Goal: Task Accomplishment & Management: Complete application form

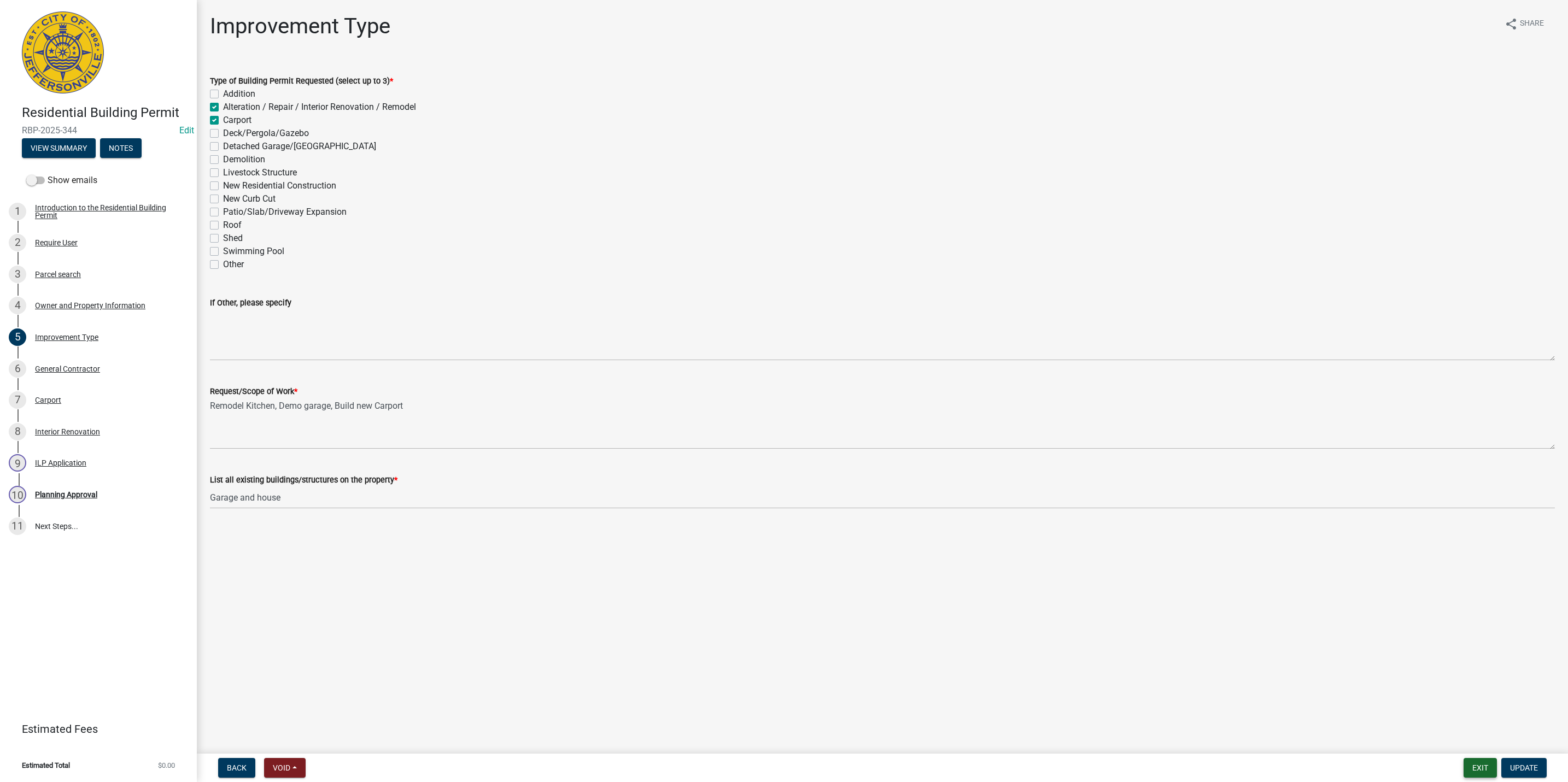
click at [1470, 770] on button "Exit" at bounding box center [1481, 768] width 33 height 20
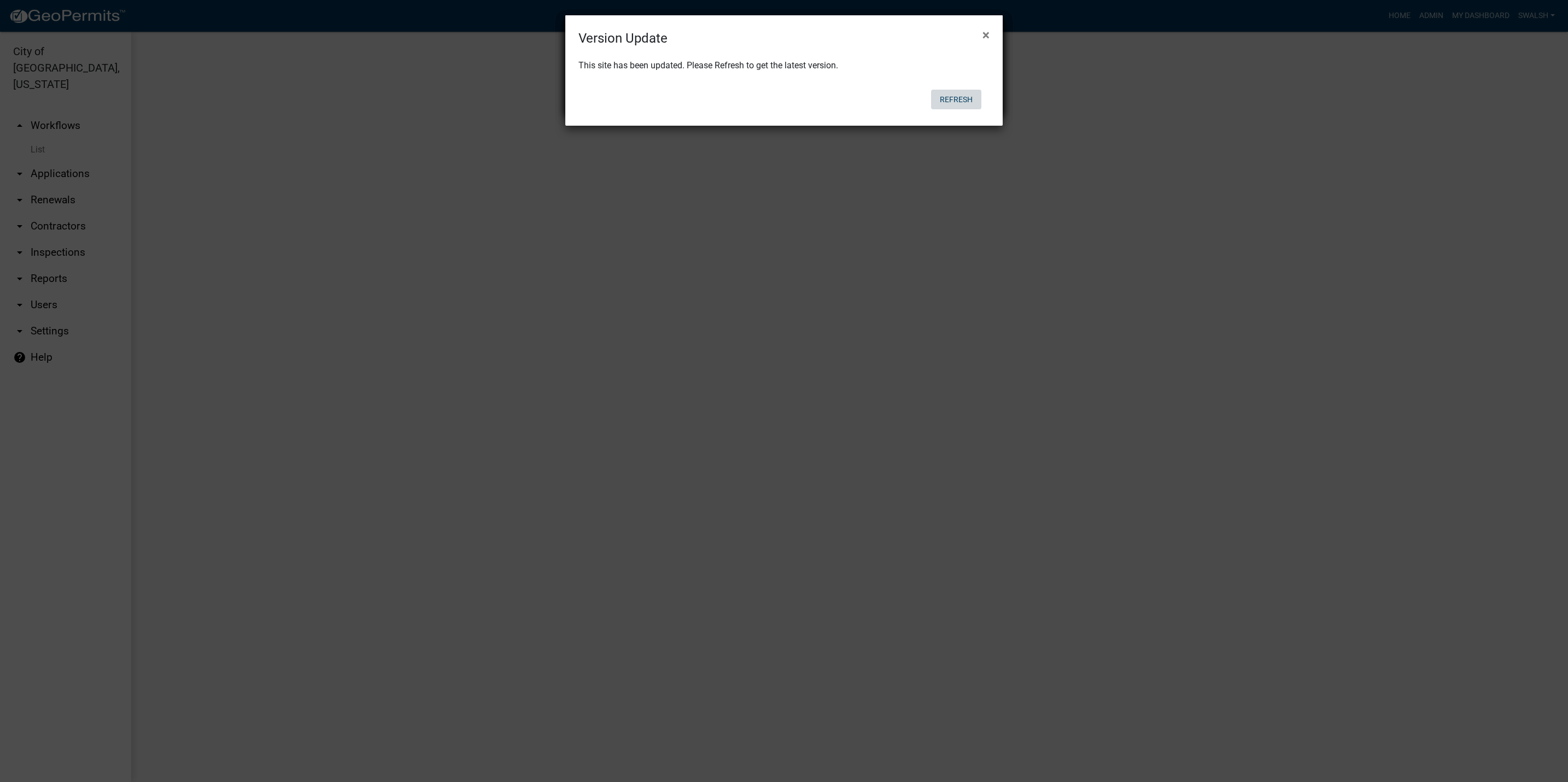
click at [951, 99] on button "Refresh" at bounding box center [956, 100] width 50 height 20
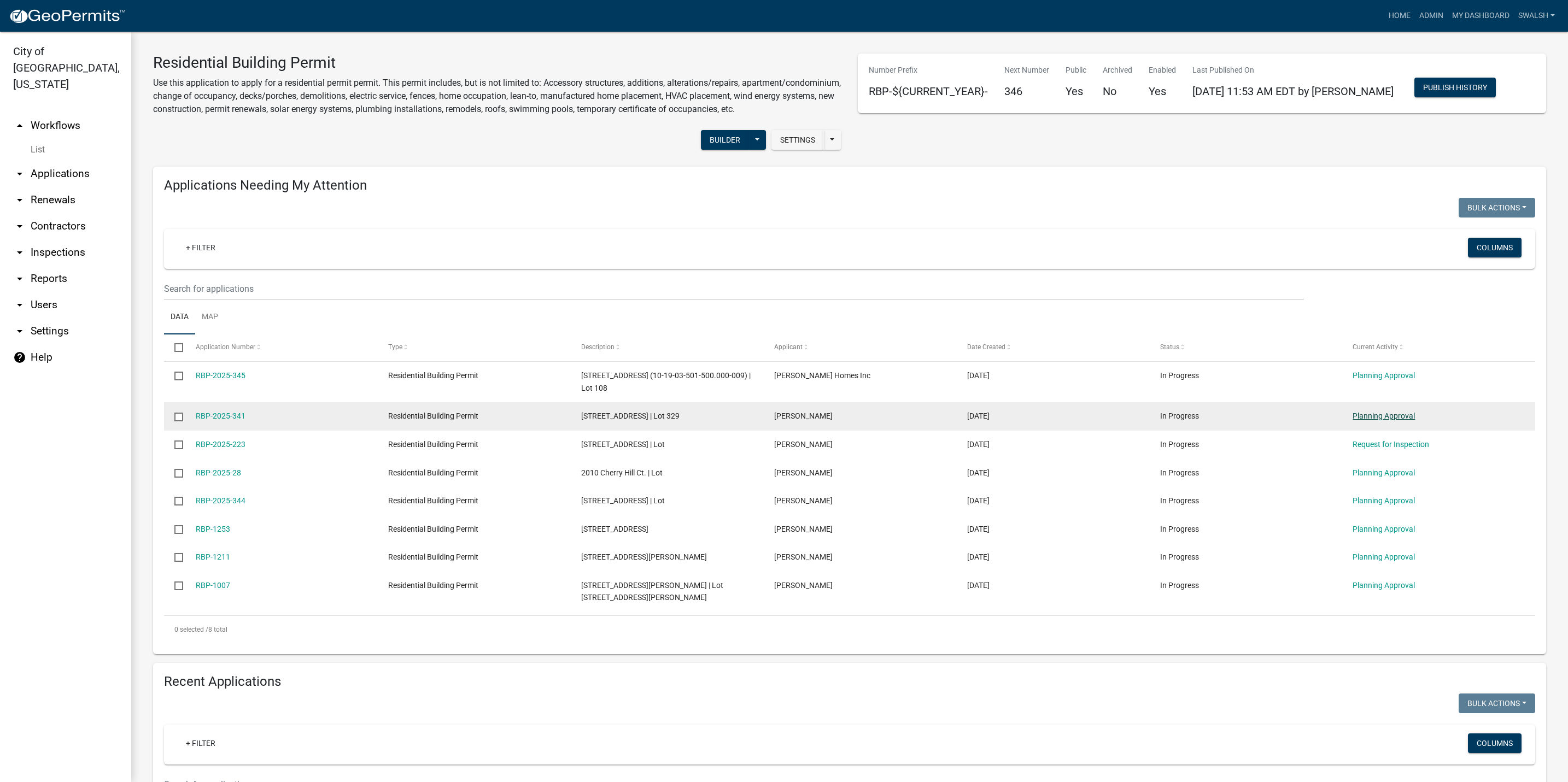
click at [1370, 420] on link "Planning Approval" at bounding box center [1384, 416] width 63 height 9
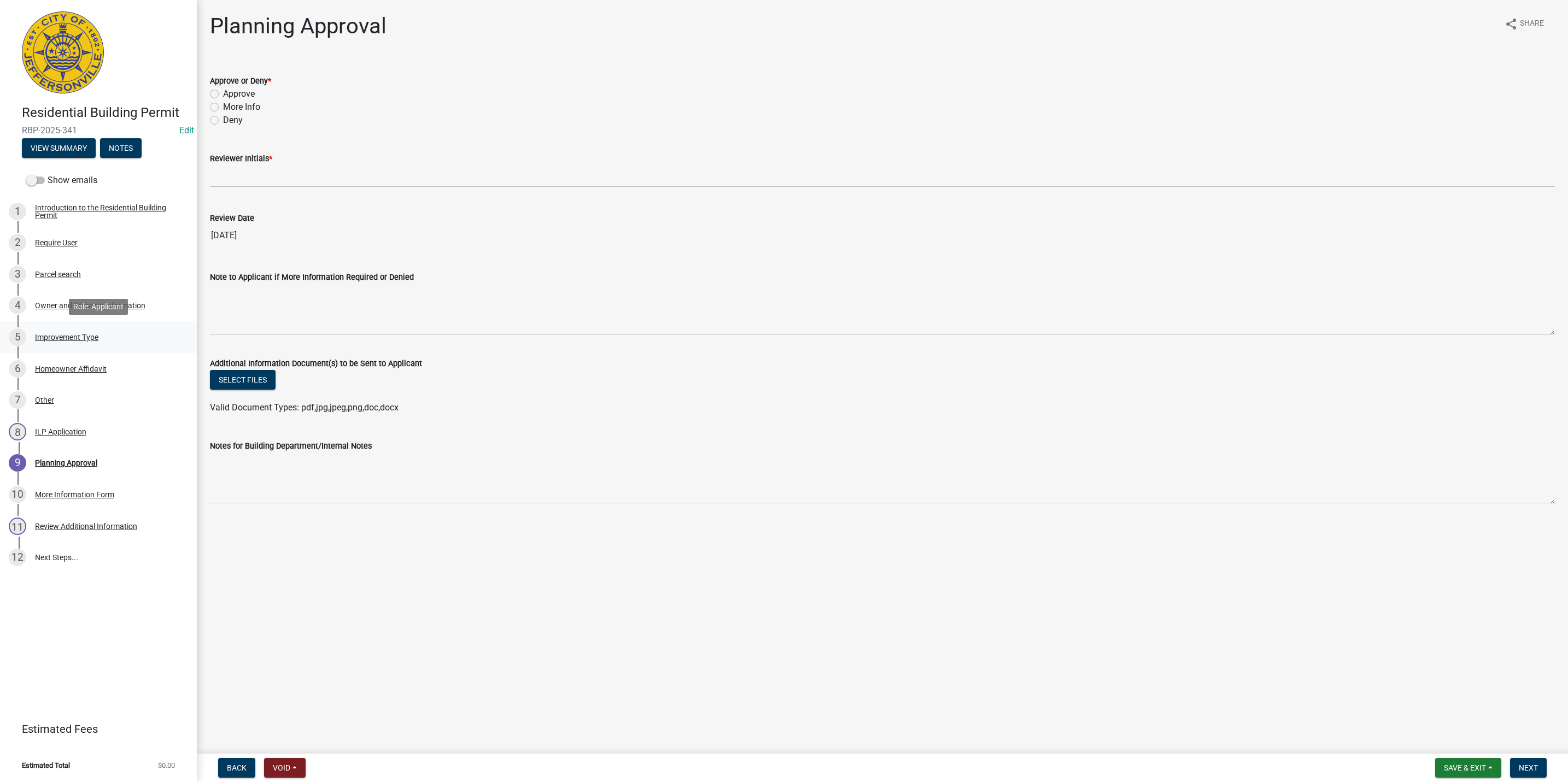
click at [142, 336] on div "5 Improvement Type" at bounding box center [94, 337] width 171 height 17
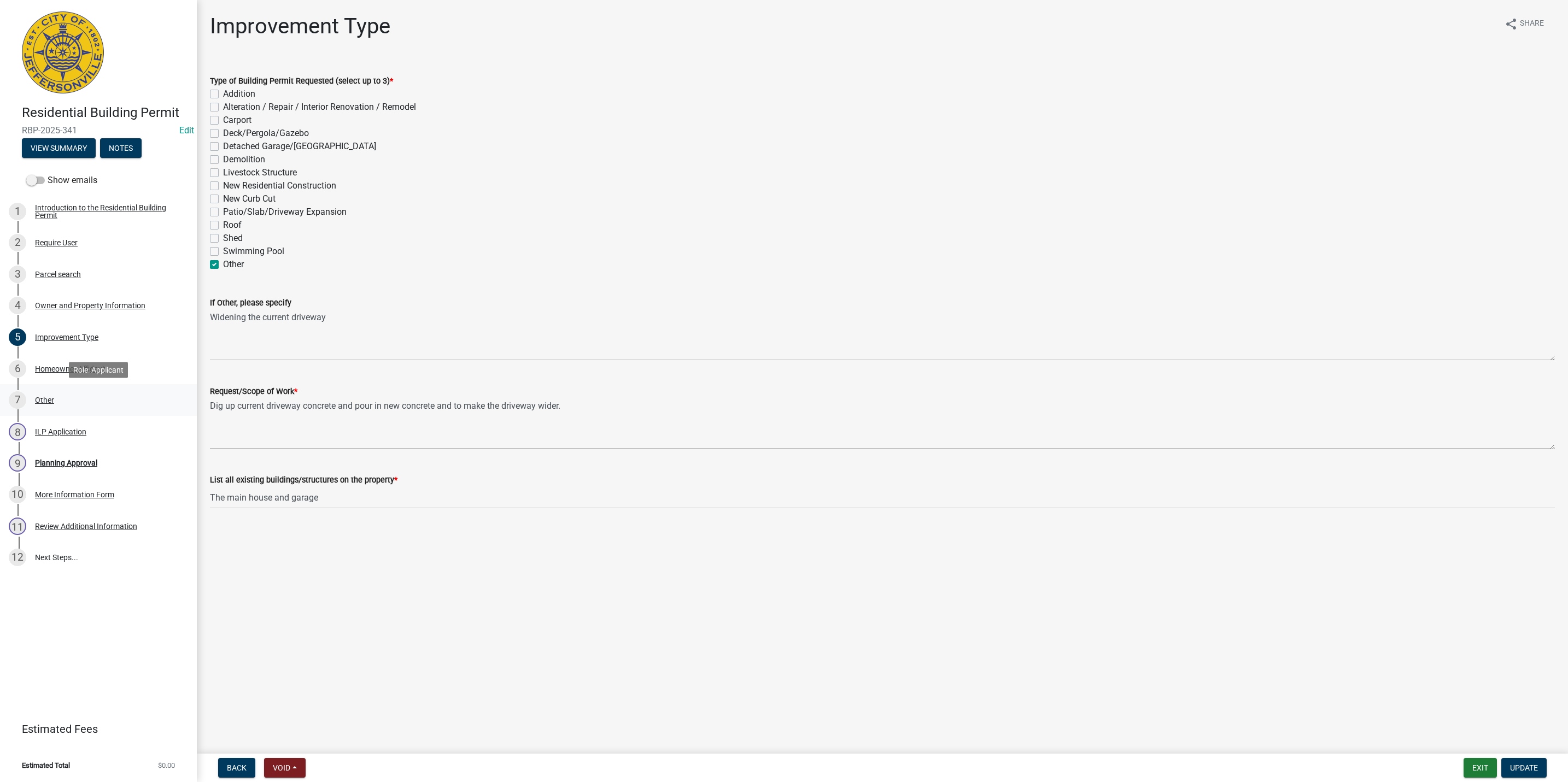
click at [95, 408] on div "7 Other" at bounding box center [94, 400] width 171 height 17
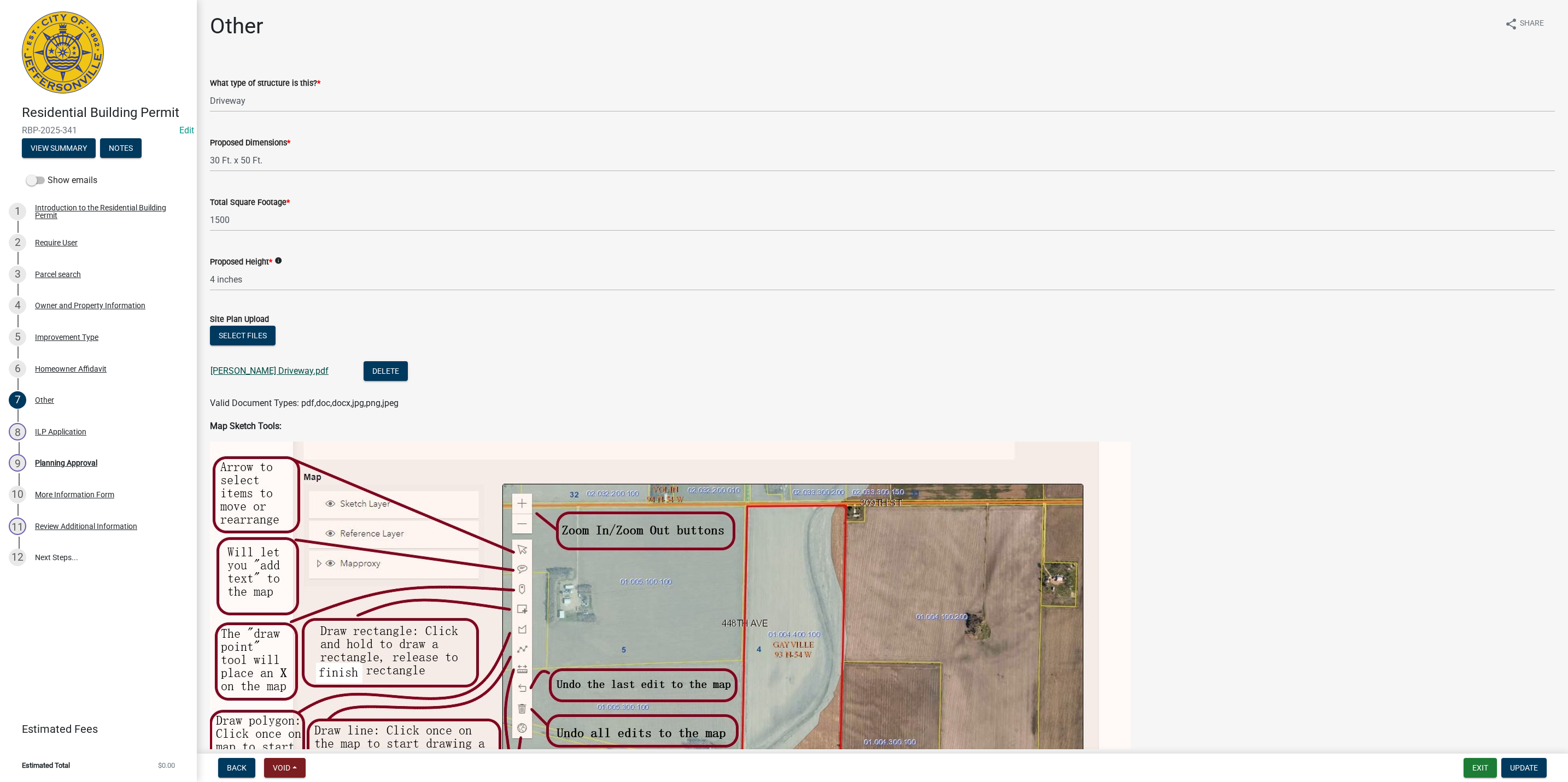
click at [255, 369] on link "Federico Driveway.pdf" at bounding box center [269, 371] width 118 height 11
click at [80, 491] on div "More Information Form" at bounding box center [75, 494] width 79 height 7
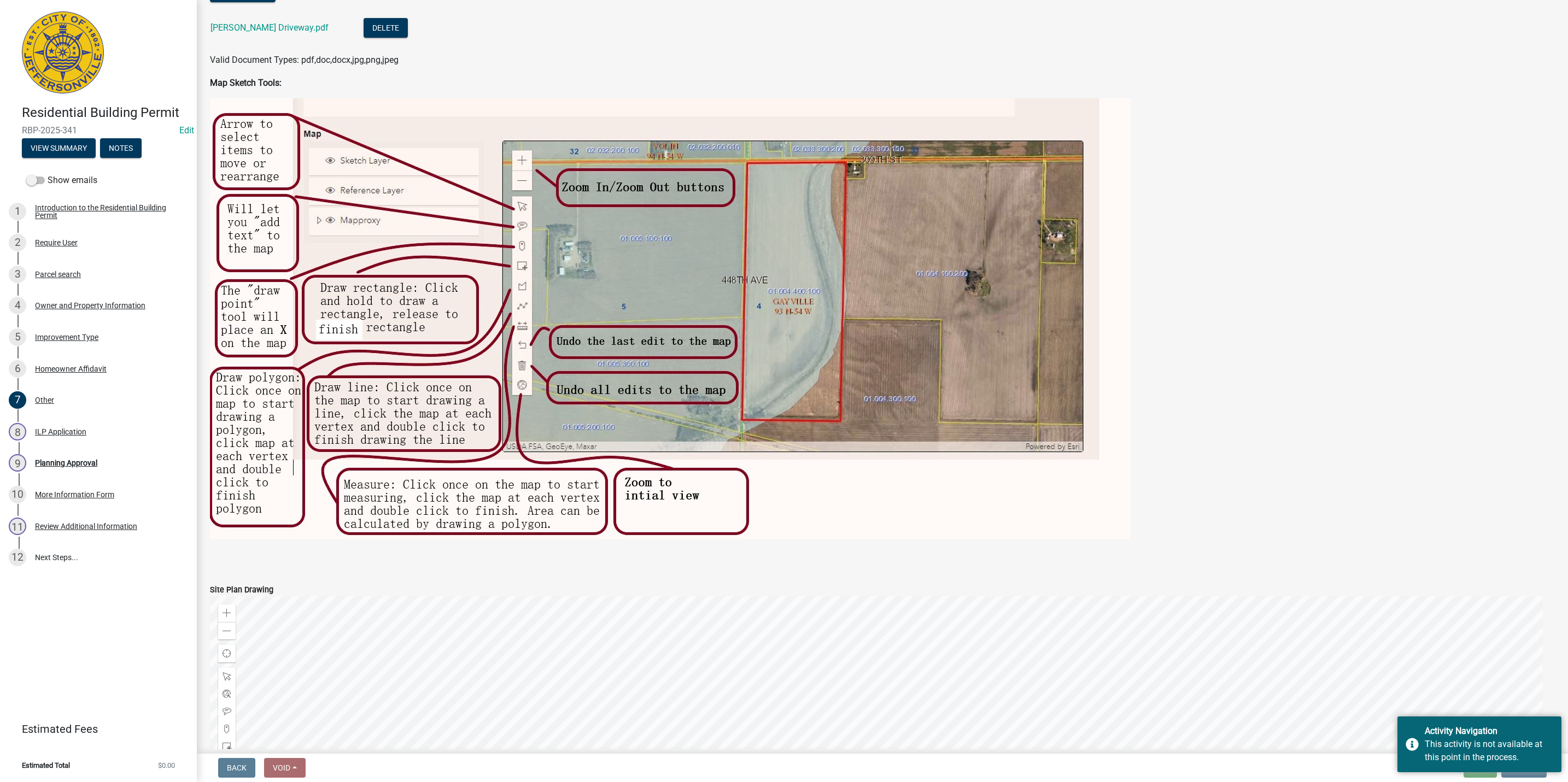
scroll to position [656, 0]
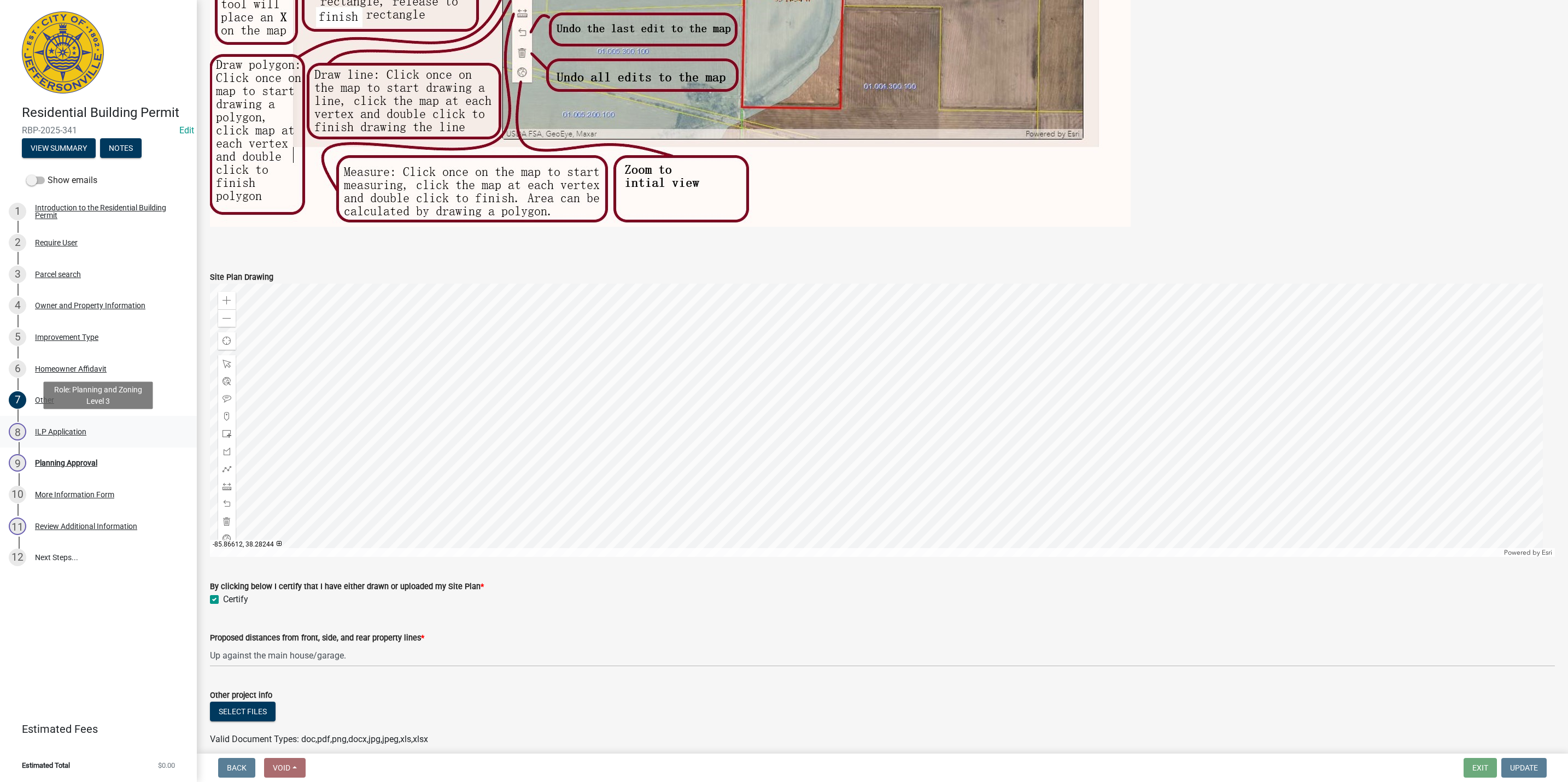
click at [69, 424] on div "8 ILP Application" at bounding box center [94, 432] width 171 height 17
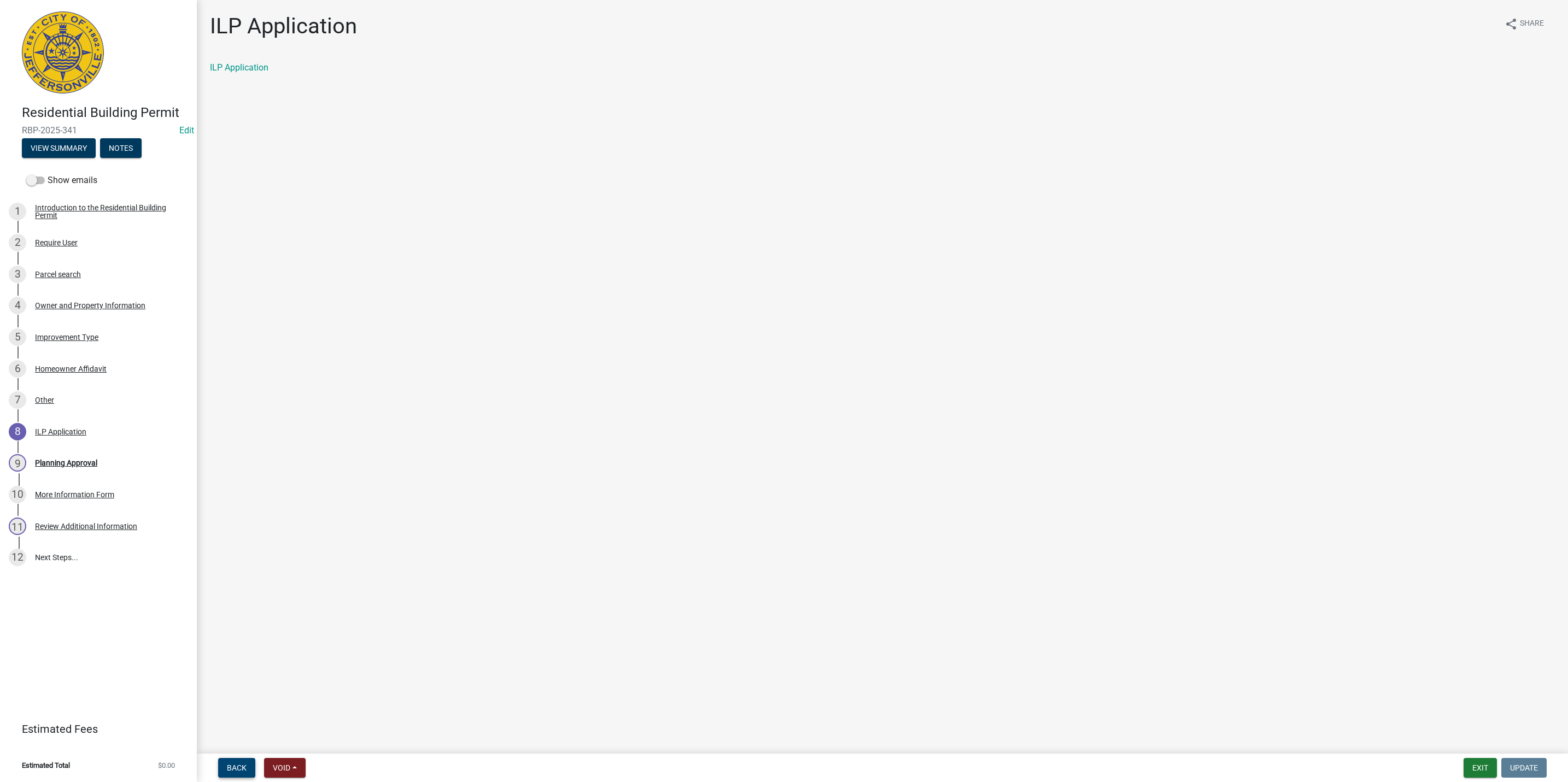
click at [240, 765] on span "Back" at bounding box center [237, 768] width 20 height 9
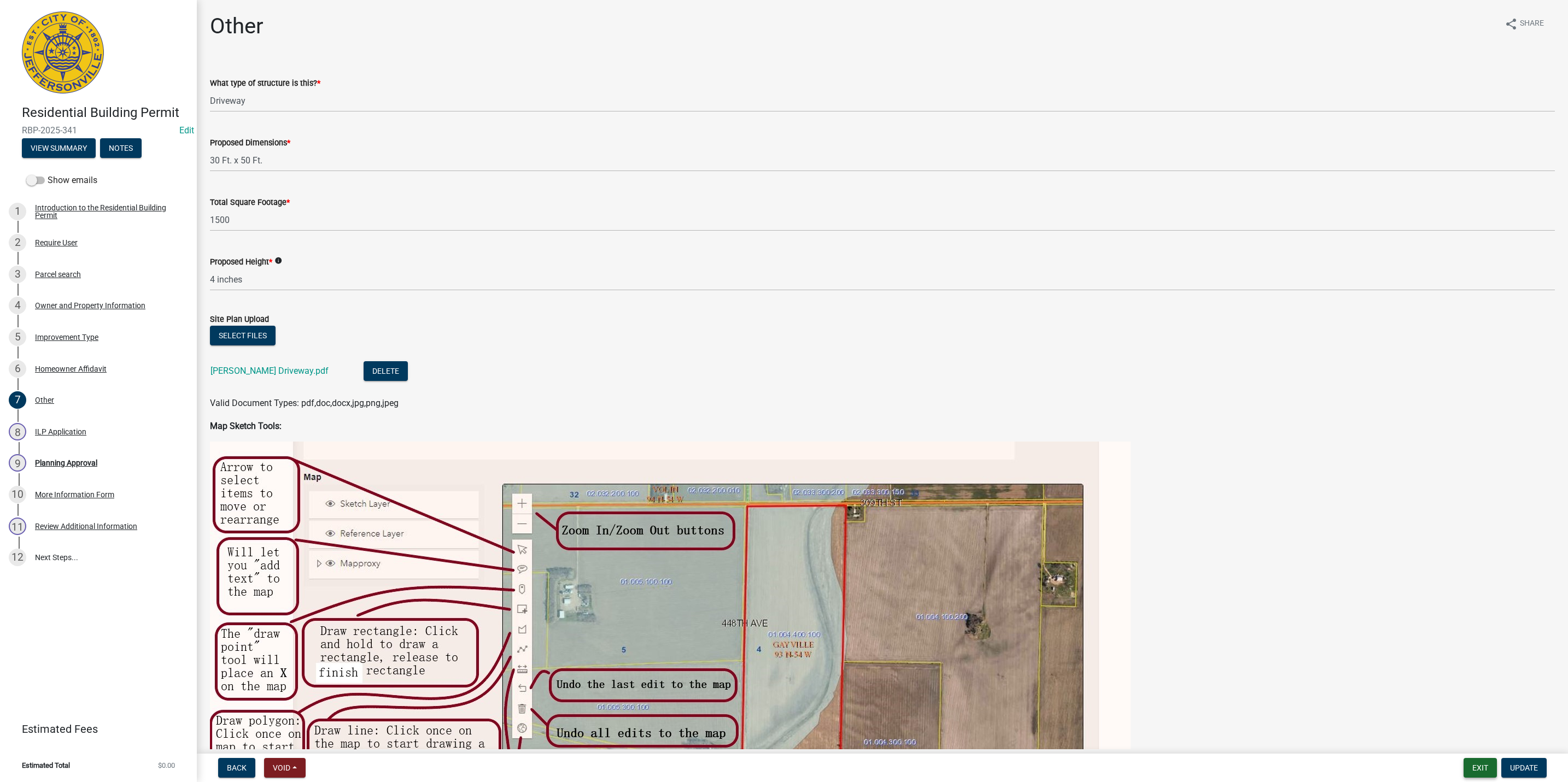
click at [1483, 761] on button "Exit" at bounding box center [1481, 768] width 33 height 20
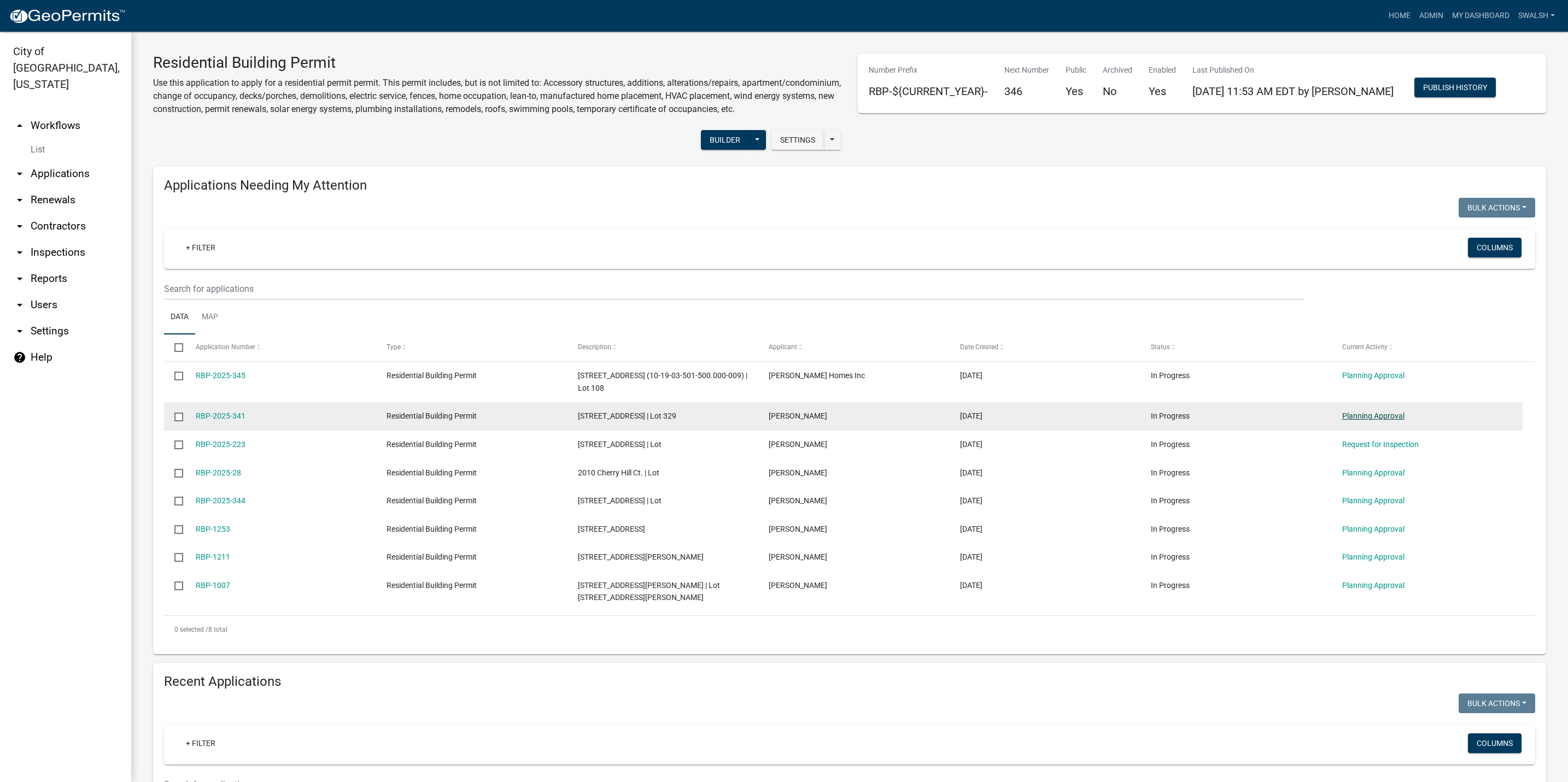
click at [1401, 420] on link "Planning Approval" at bounding box center [1374, 416] width 63 height 9
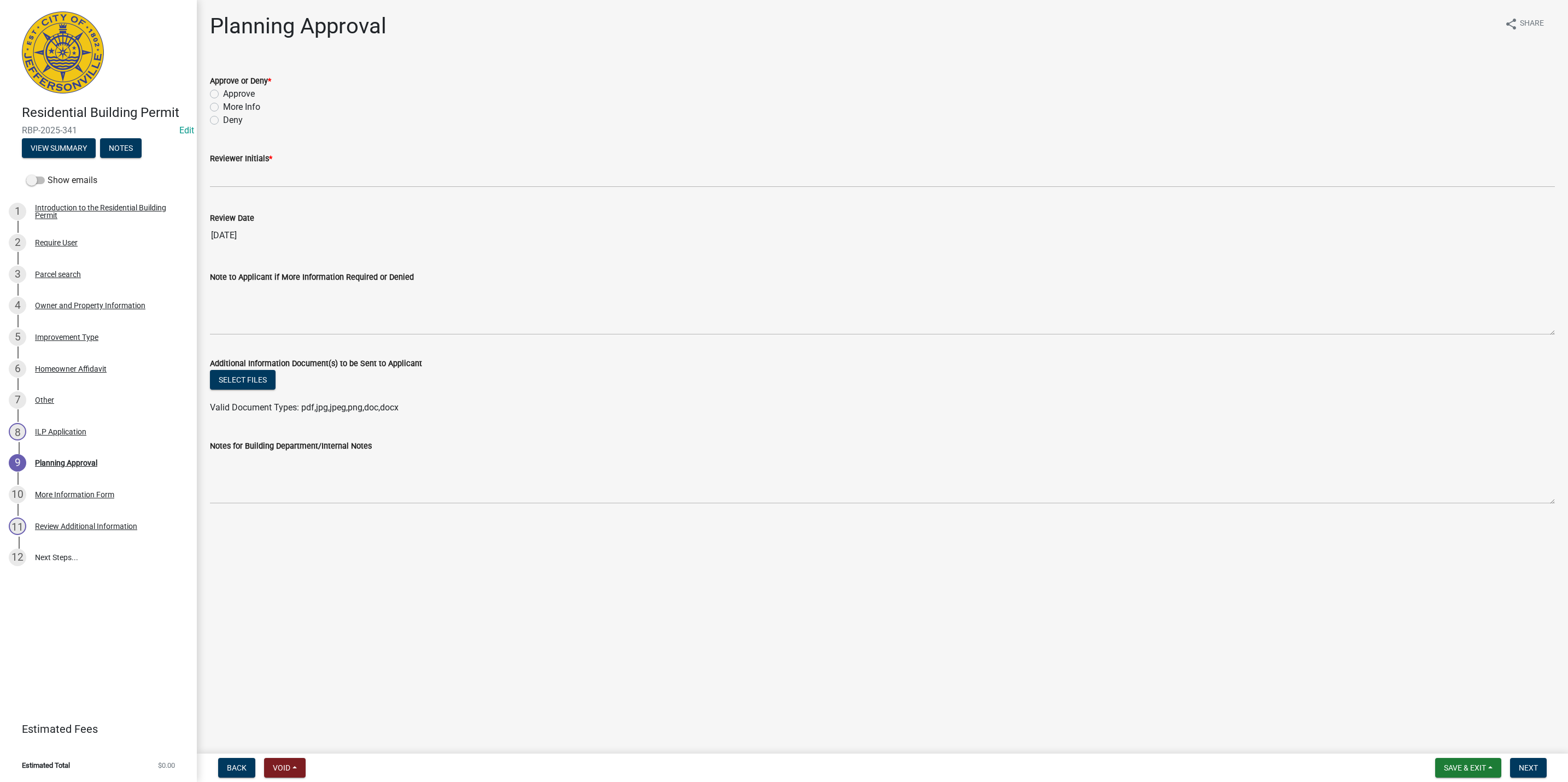
click at [256, 774] on form "Back Void Withdraw Lock Expire Void" at bounding box center [261, 768] width 96 height 20
click at [241, 770] on span "Back" at bounding box center [237, 768] width 20 height 9
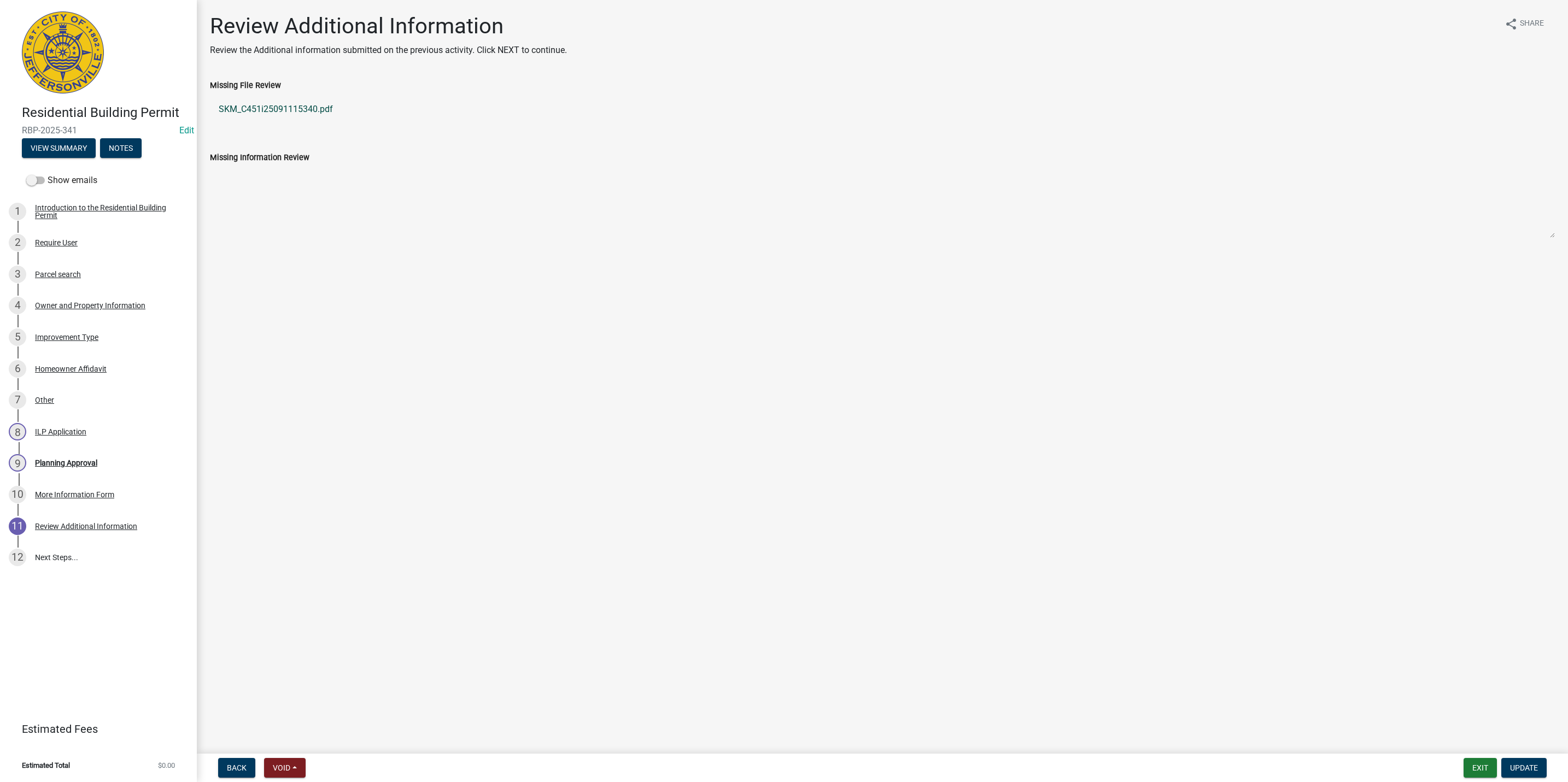
click at [302, 105] on link "SKM_C451i25091115340.pdf" at bounding box center [882, 109] width 1345 height 26
click at [1511, 758] on form "Exit Update" at bounding box center [1507, 768] width 87 height 20
click at [1516, 770] on span "Update" at bounding box center [1524, 768] width 28 height 9
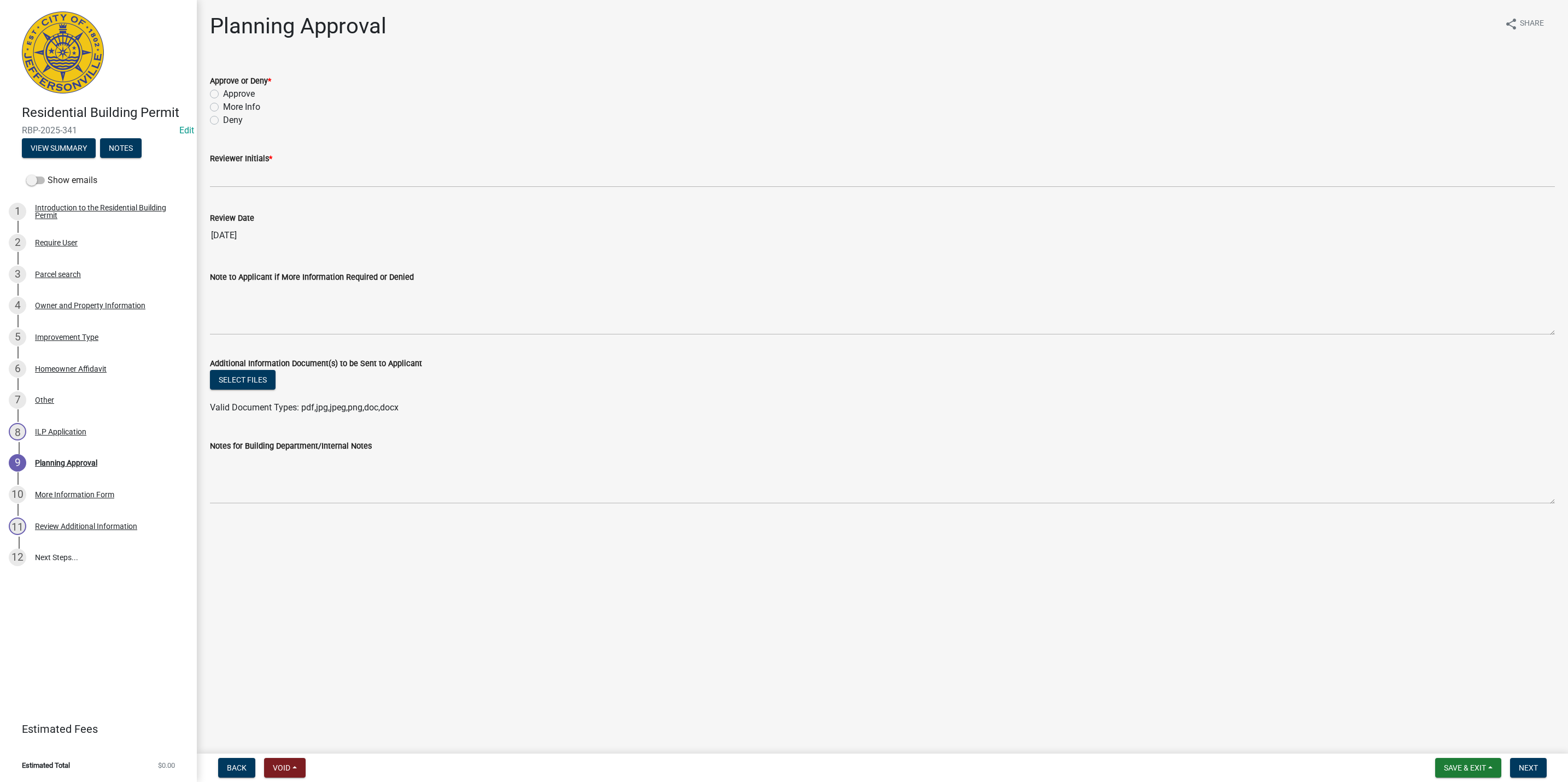
click at [215, 85] on div "Approve or Deny *" at bounding box center [882, 80] width 1345 height 13
click at [223, 91] on label "Approve" at bounding box center [238, 93] width 32 height 13
click at [223, 91] on input "Approve" at bounding box center [226, 90] width 7 height 7
radio input "true"
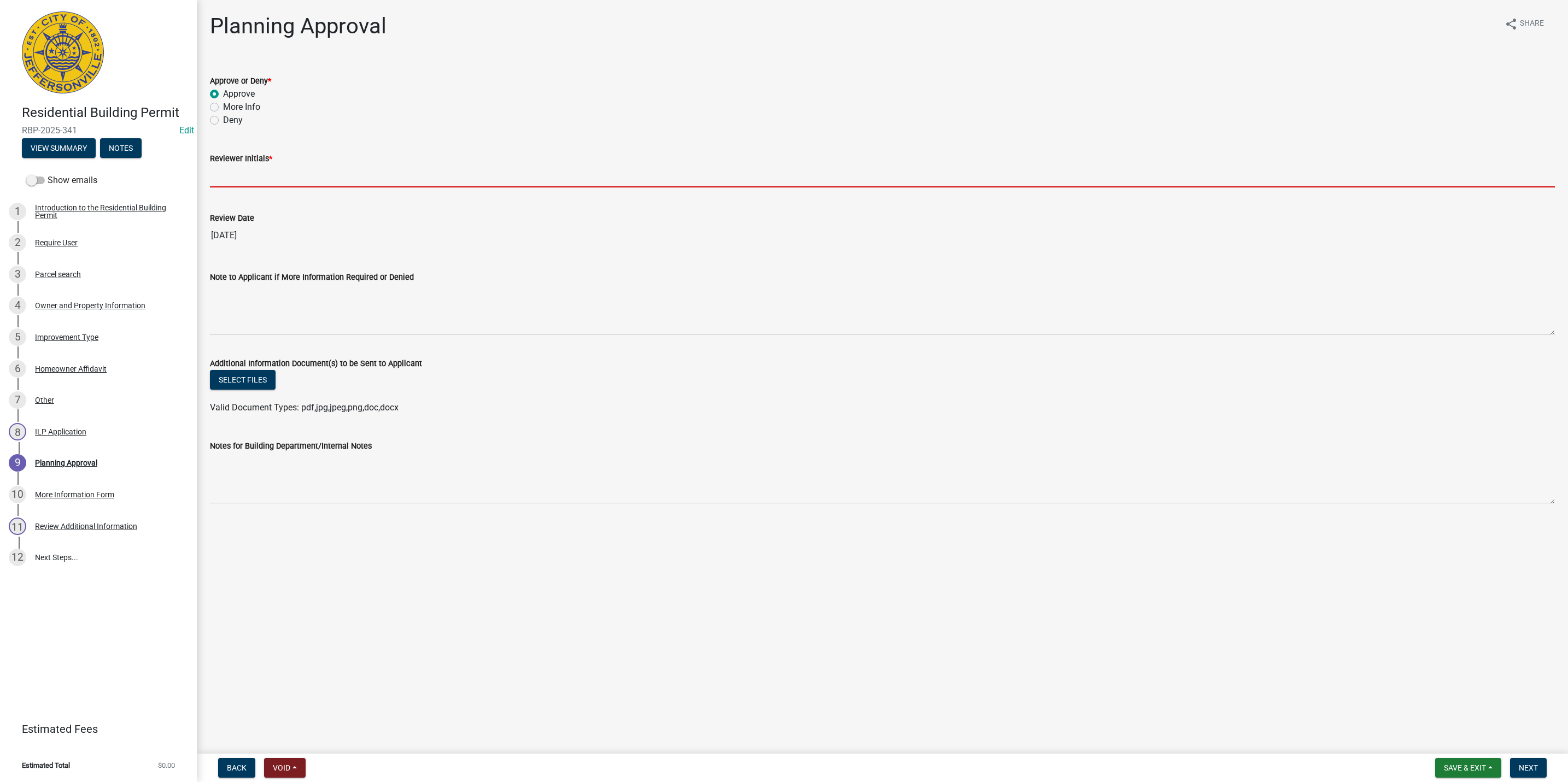
click at [225, 176] on input "Reviewer Initials *" at bounding box center [882, 176] width 1345 height 22
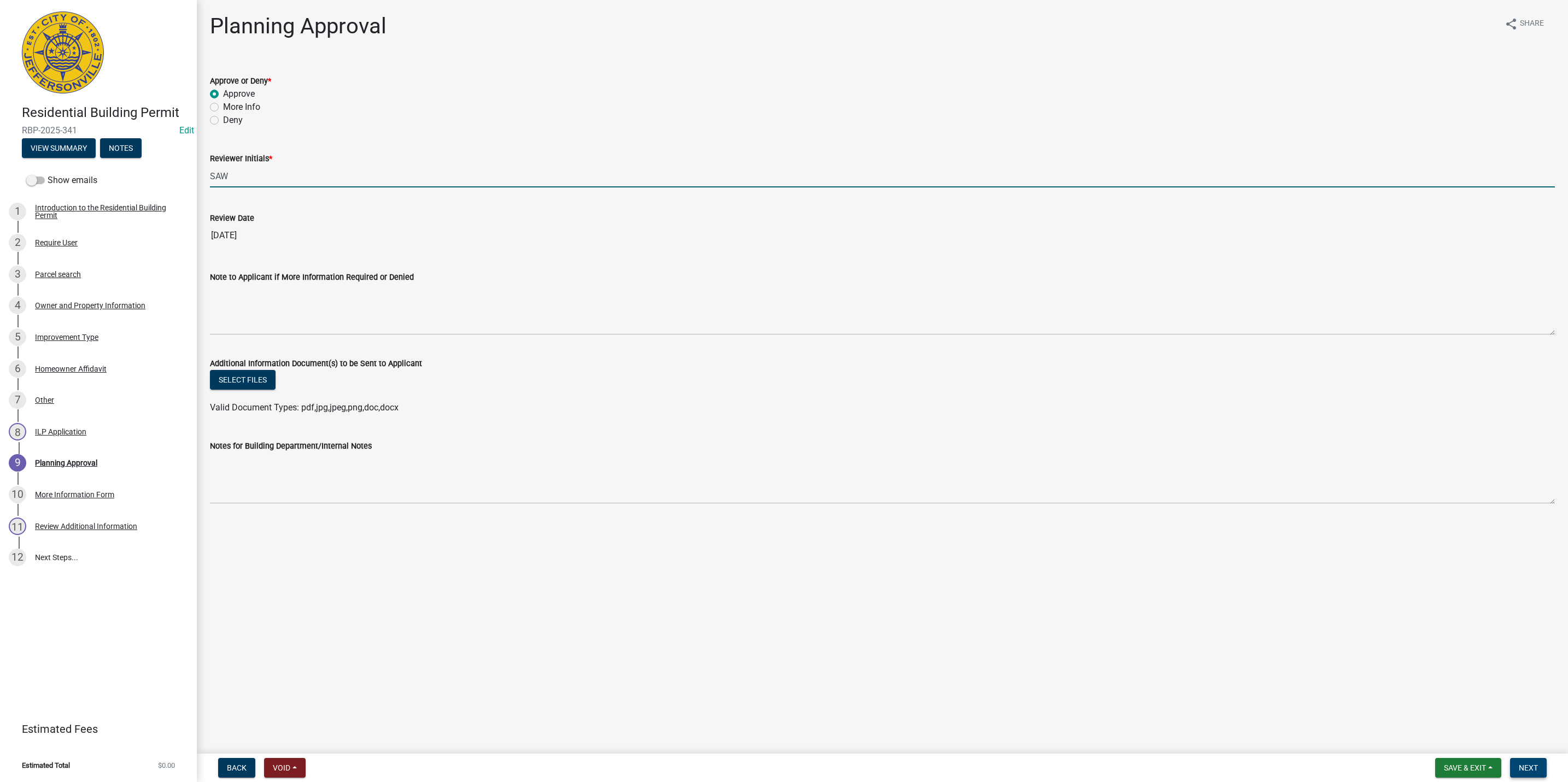
type input "SAW"
click at [1525, 761] on button "Next" at bounding box center [1528, 768] width 37 height 20
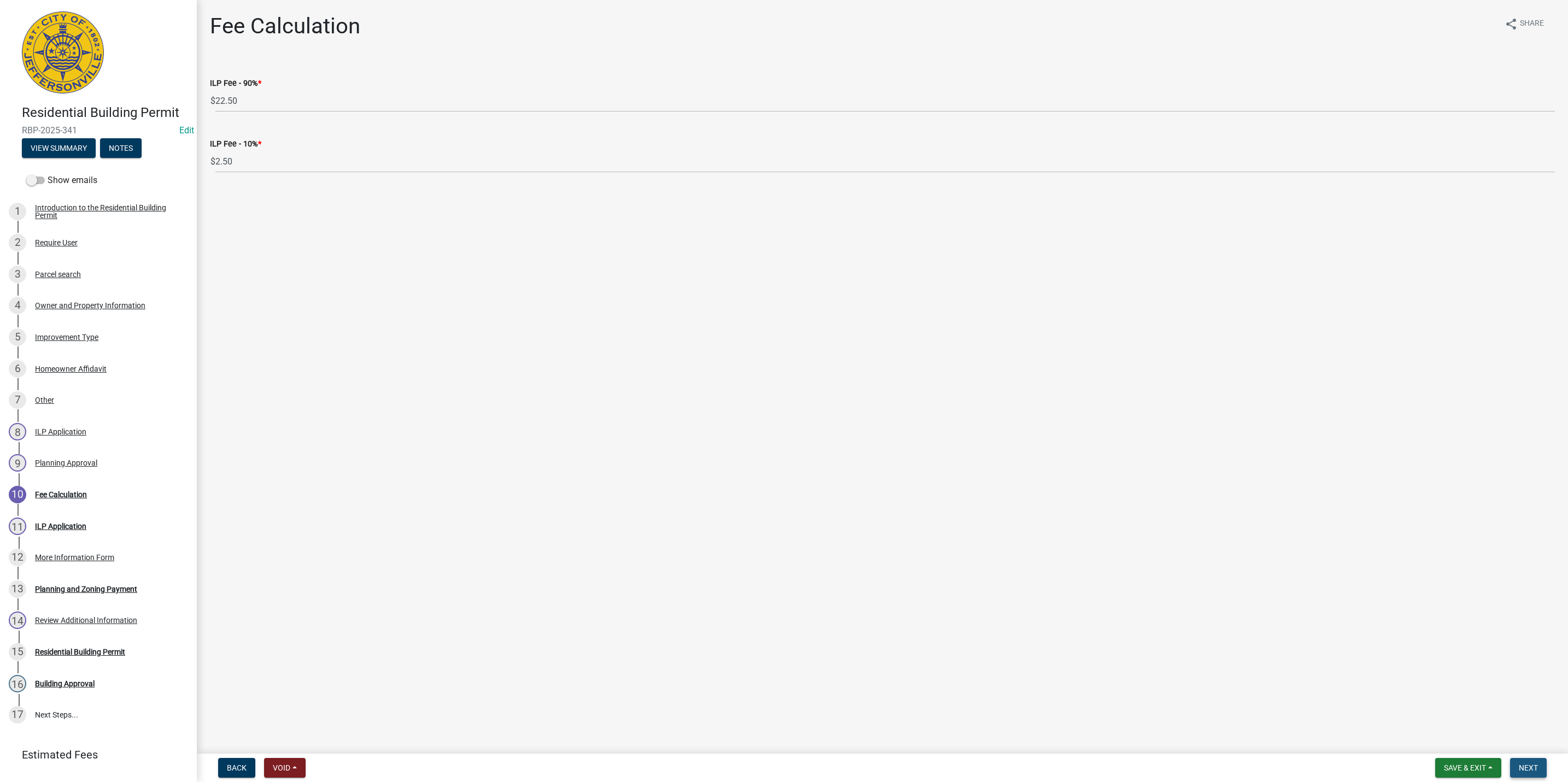
click at [1523, 760] on button "Next" at bounding box center [1528, 768] width 37 height 20
select select "3: 3"
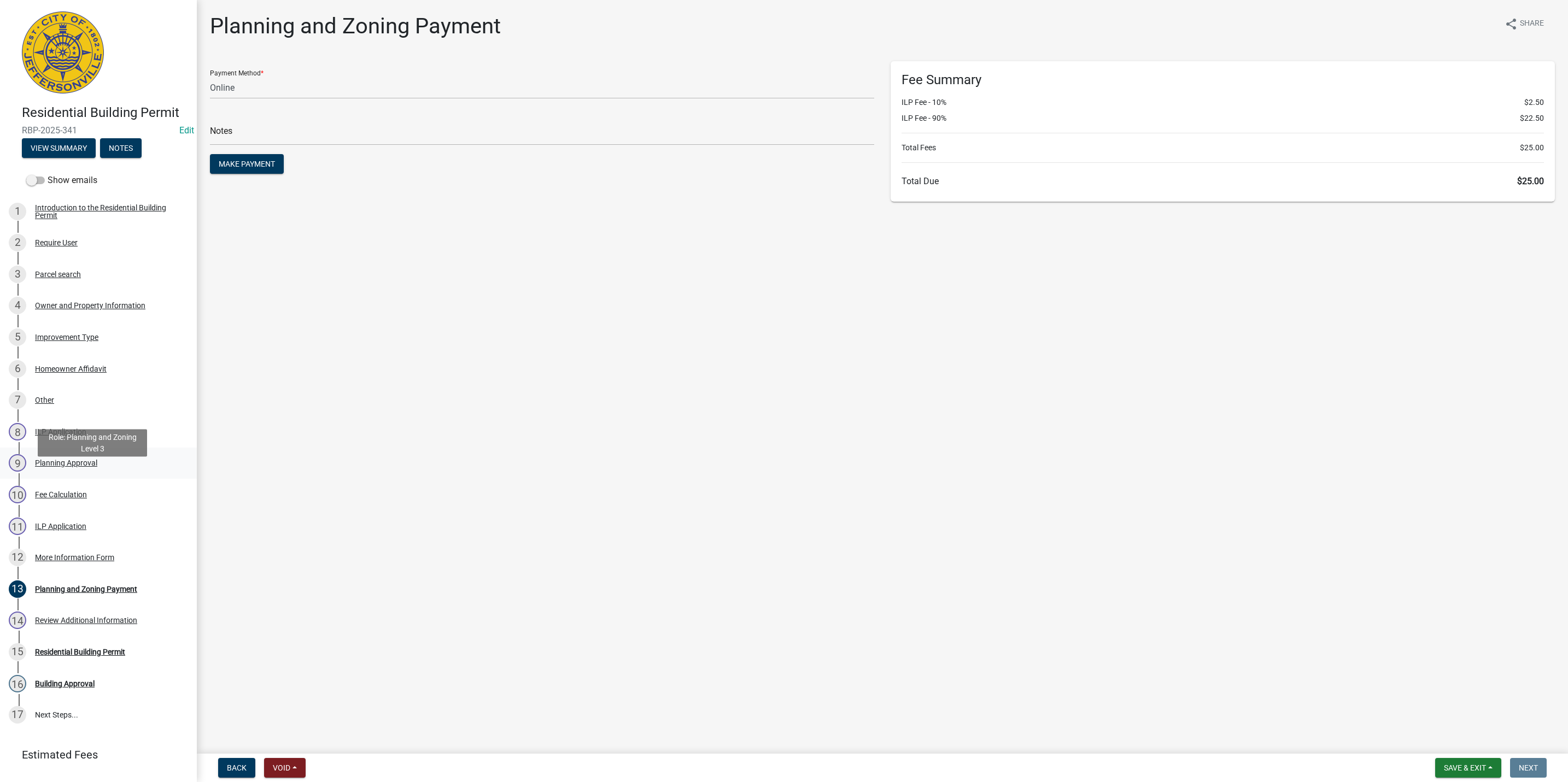
drag, startPoint x: 113, startPoint y: 490, endPoint x: 92, endPoint y: 479, distance: 23.7
click at [92, 466] on div "Planning Approval" at bounding box center [66, 463] width 63 height 7
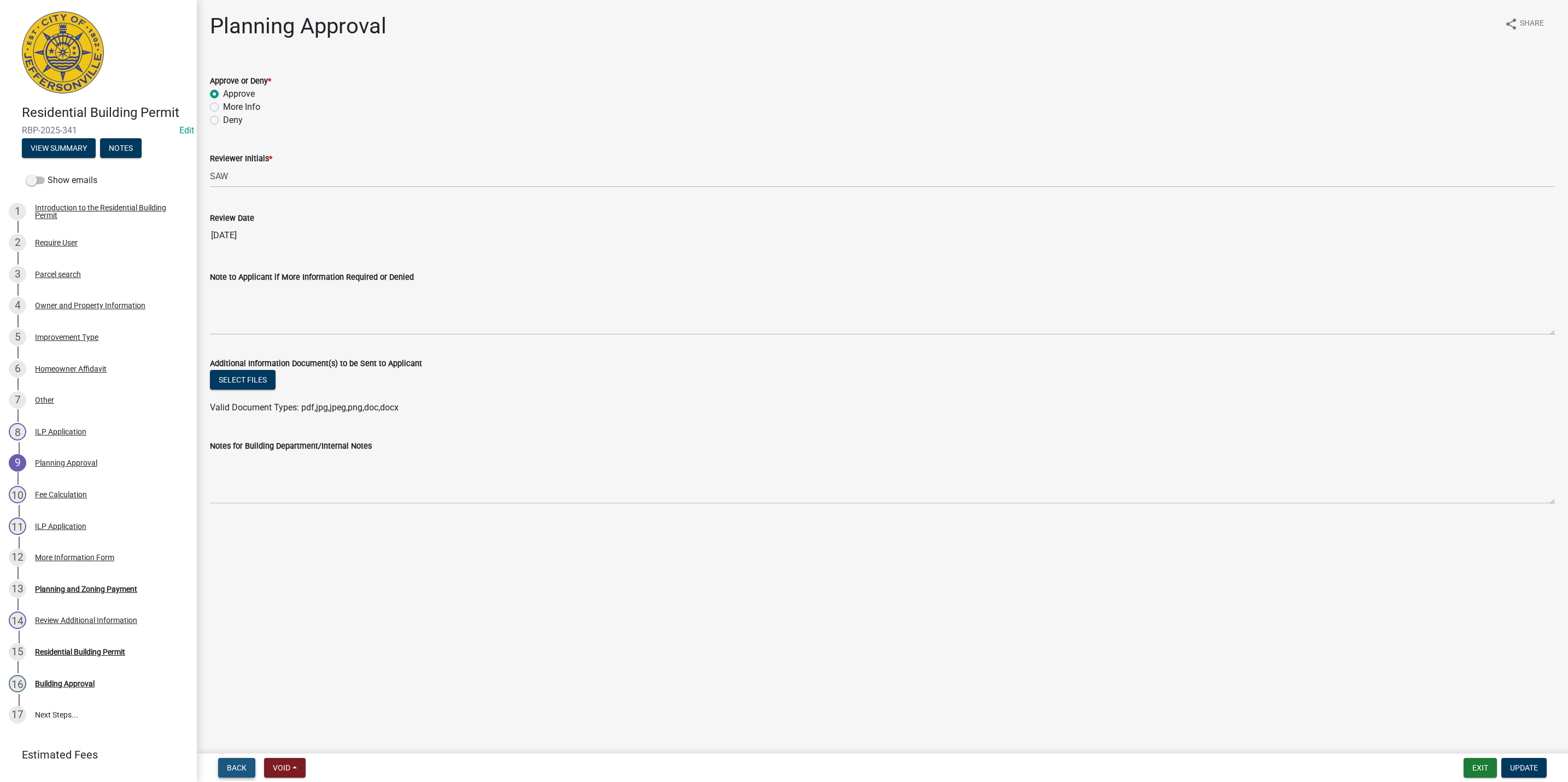
click at [245, 769] on span "Back" at bounding box center [237, 768] width 20 height 9
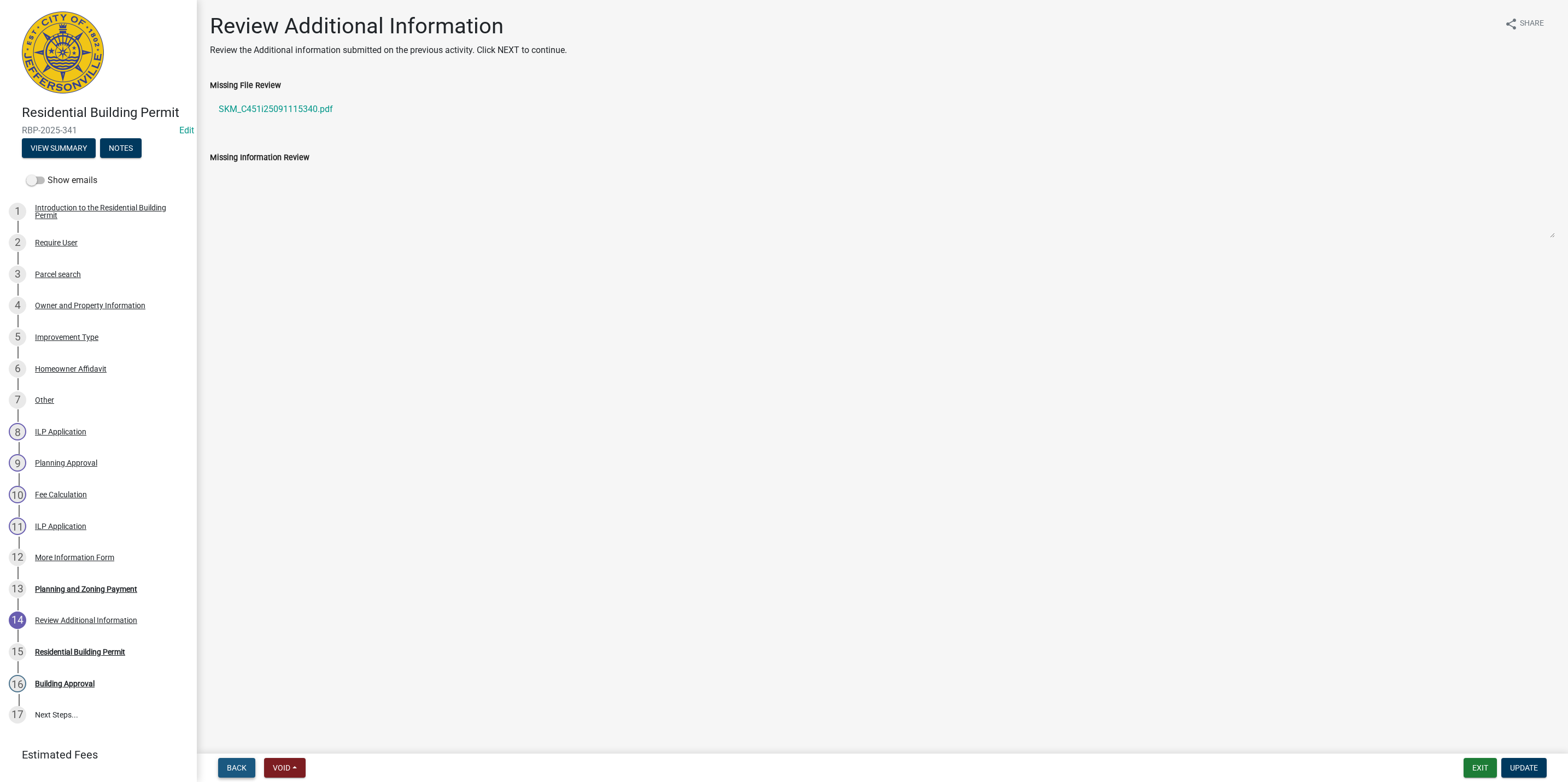
click at [245, 769] on span "Back" at bounding box center [237, 768] width 20 height 9
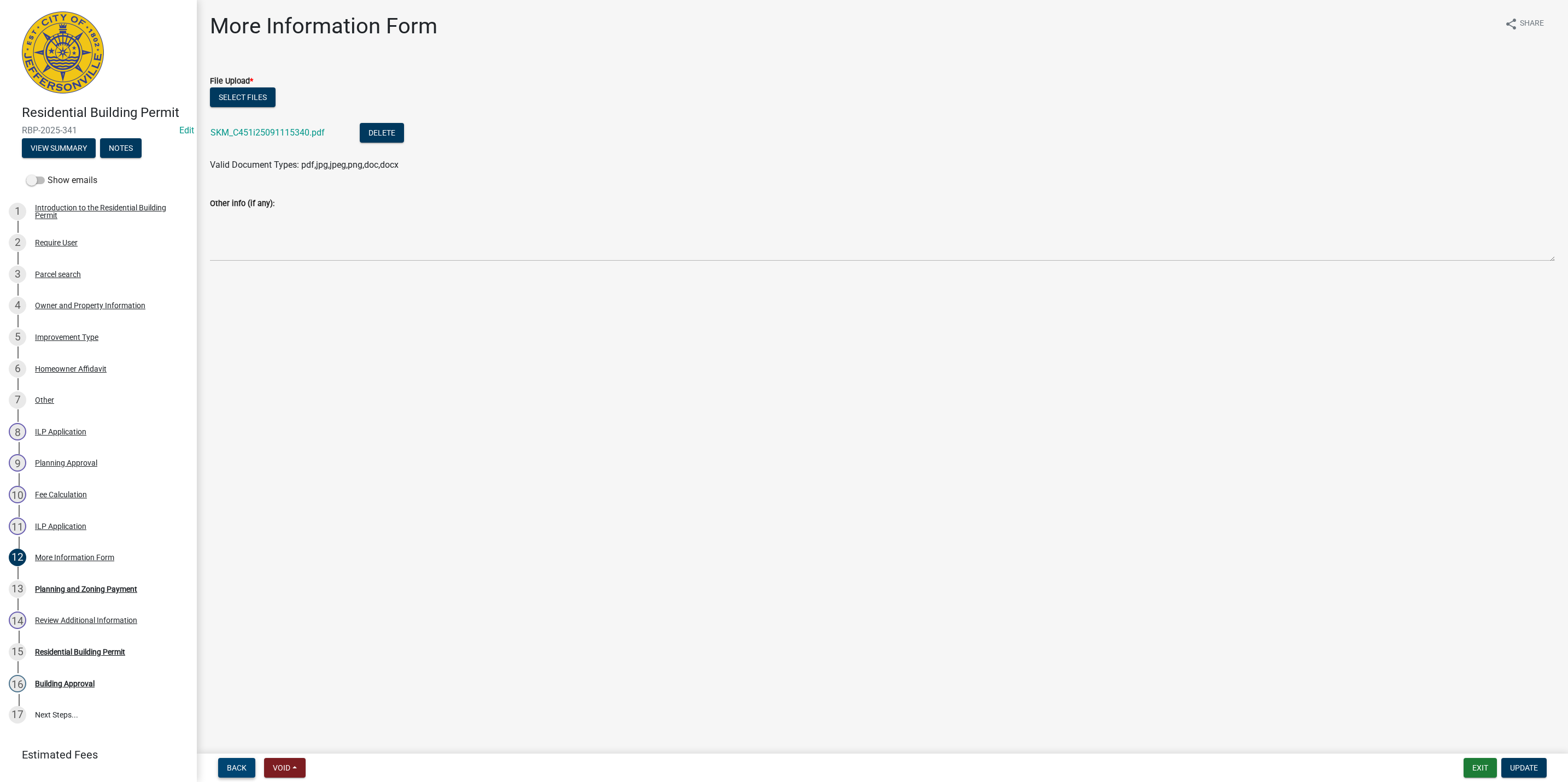
click at [245, 769] on span "Back" at bounding box center [237, 768] width 20 height 9
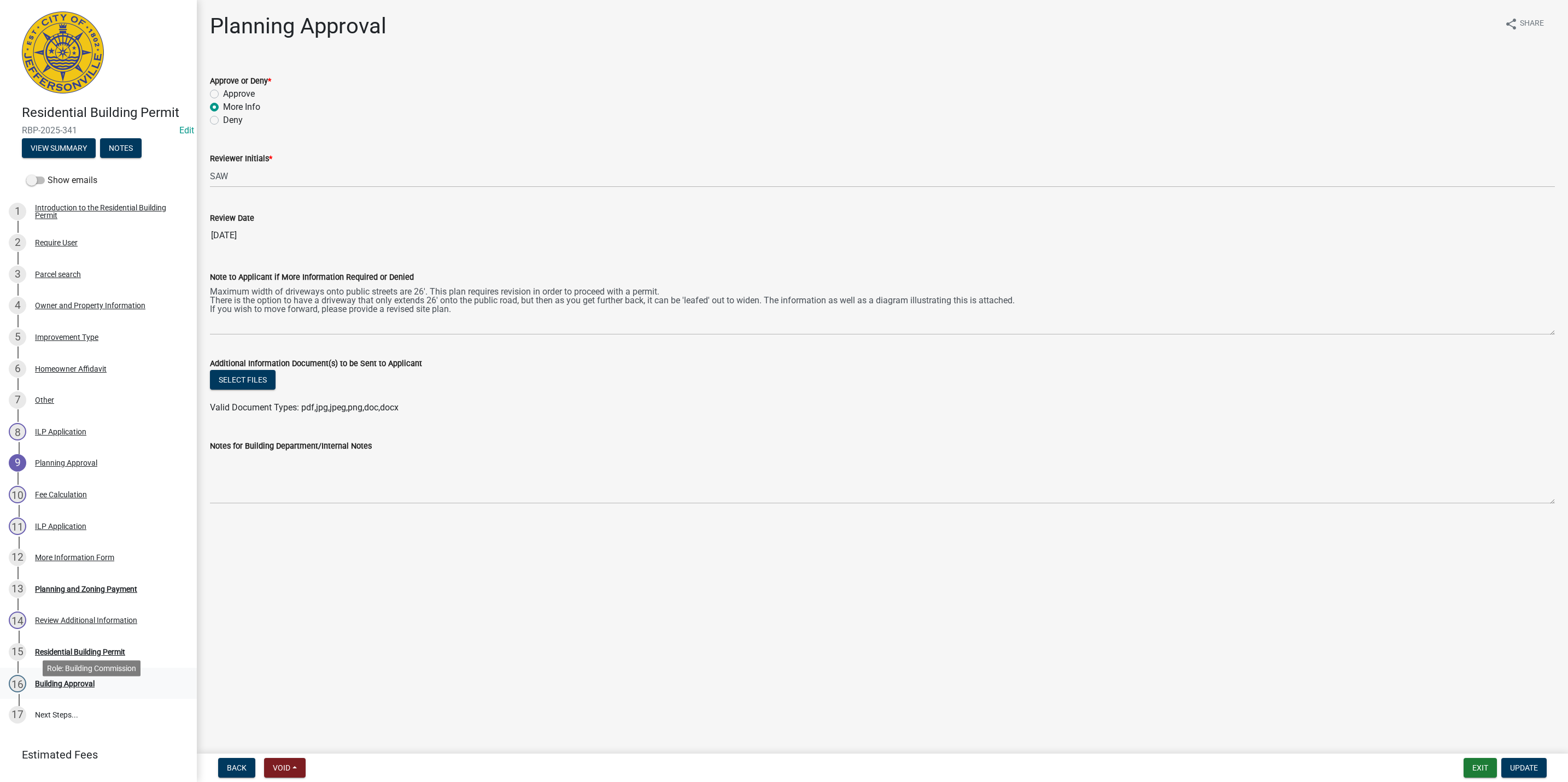
click at [138, 692] on div "16 Building Approval" at bounding box center [94, 684] width 171 height 17
click at [136, 661] on div "15 Residential Building Permit" at bounding box center [94, 652] width 171 height 17
click at [1475, 767] on button "Exit" at bounding box center [1481, 768] width 33 height 20
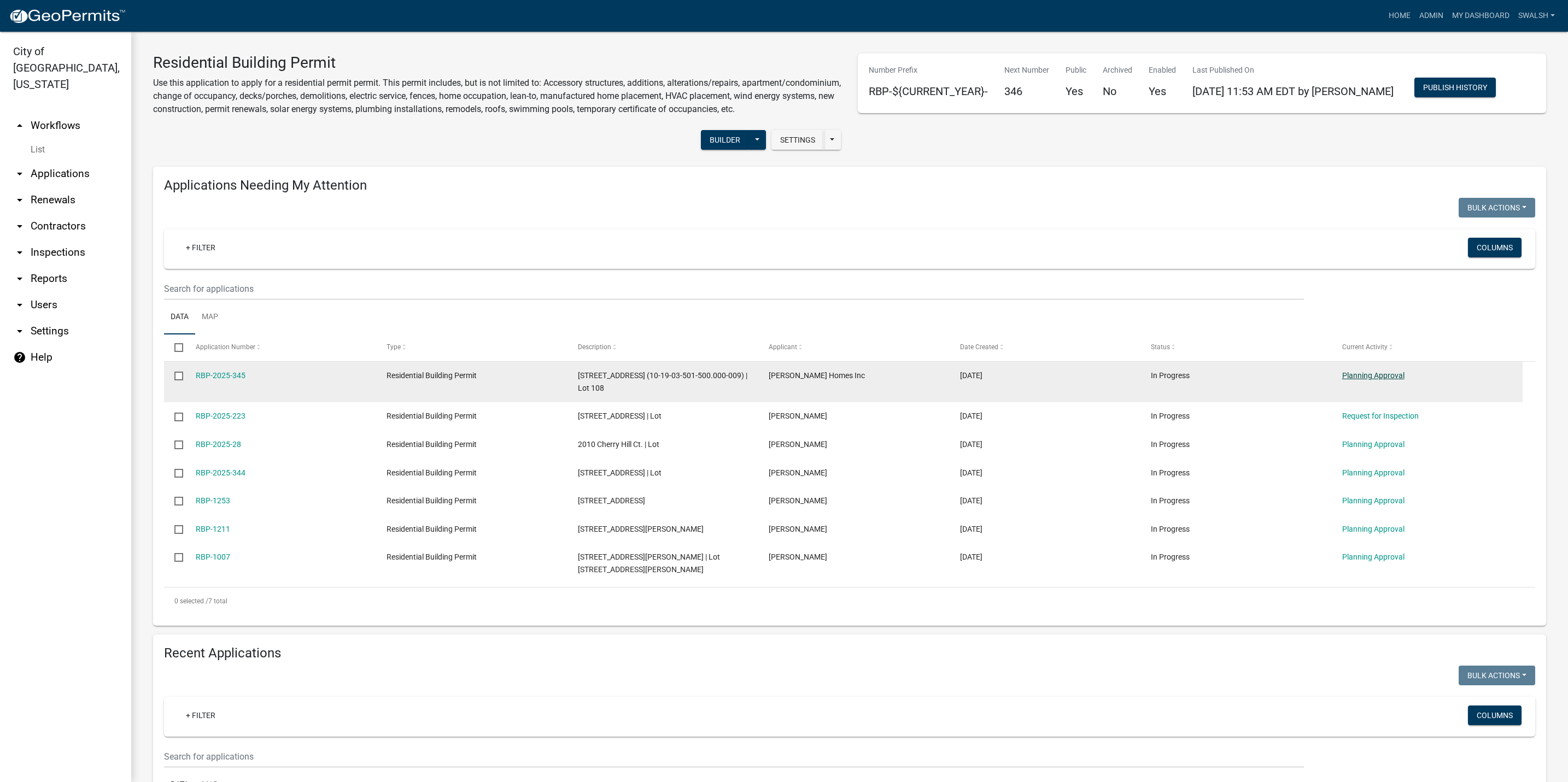
click at [1390, 380] on link "Planning Approval" at bounding box center [1374, 376] width 63 height 9
